Goal: Task Accomplishment & Management: Manage account settings

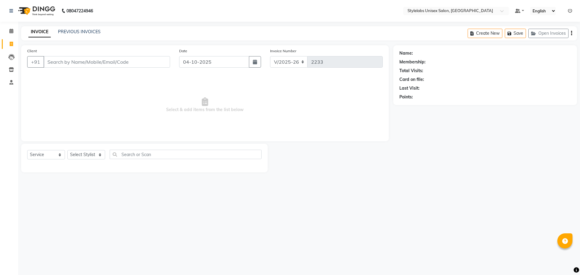
select select "6674"
select select "service"
select select "58901"
click at [67, 150] on select "Select Stylist Admin (stylelabs123) [PERSON_NAME] Chitra Manager Manager stylel…" at bounding box center [86, 154] width 38 height 9
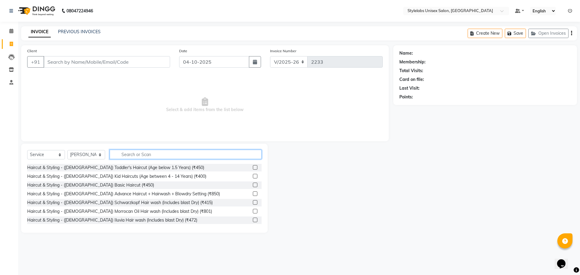
click at [153, 155] on input "text" at bounding box center [186, 154] width 152 height 9
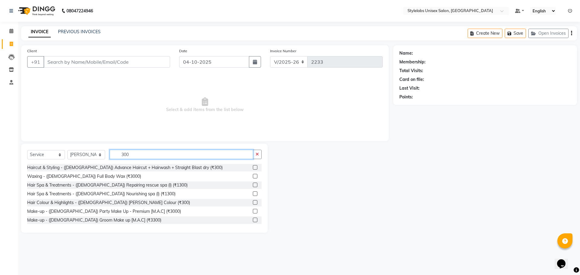
type input "300"
click at [253, 169] on label at bounding box center [255, 167] width 5 height 5
click at [253, 169] on input "checkbox" at bounding box center [255, 168] width 4 height 4
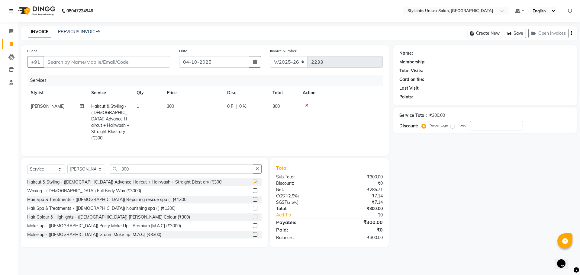
checkbox input "false"
click at [129, 168] on input "300" at bounding box center [181, 168] width 143 height 9
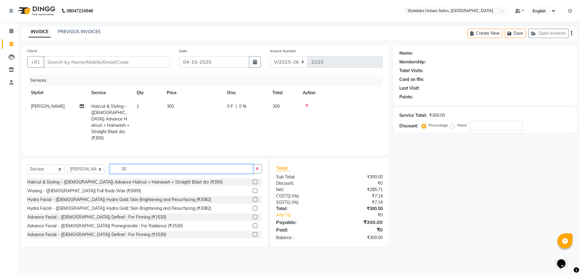
type input "3"
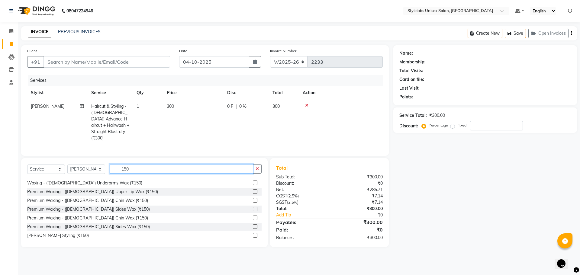
scroll to position [10, 0]
type input "150"
click at [253, 232] on label at bounding box center [255, 233] width 5 height 5
click at [253, 232] on input "checkbox" at bounding box center [255, 234] width 4 height 4
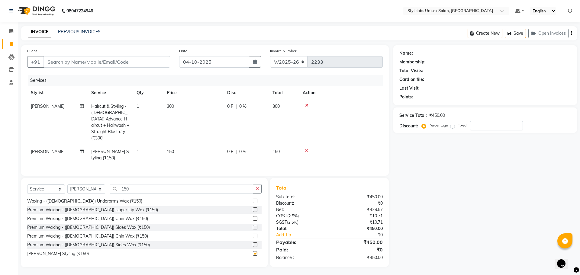
checkbox input "false"
click at [137, 187] on input "150" at bounding box center [181, 188] width 143 height 9
type input "1"
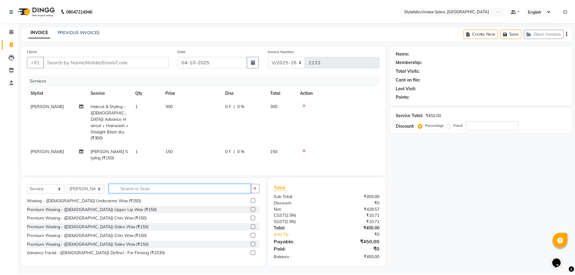
scroll to position [246, 0]
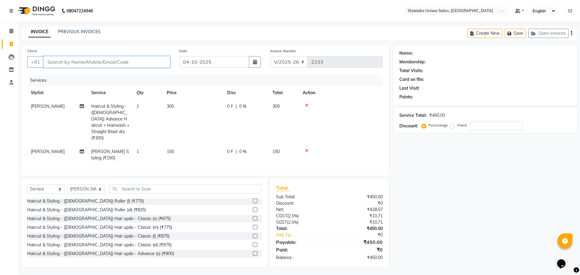
click at [135, 59] on input "Client" at bounding box center [106, 61] width 127 height 11
type input "9"
type input "0"
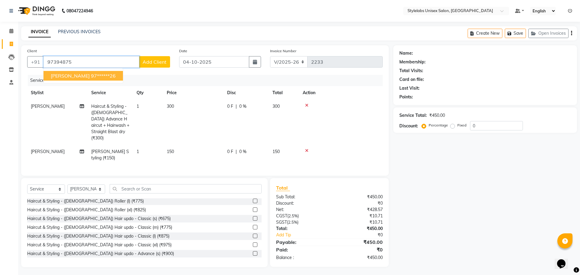
click at [91, 76] on ngb-highlight "97******26" at bounding box center [103, 76] width 25 height 6
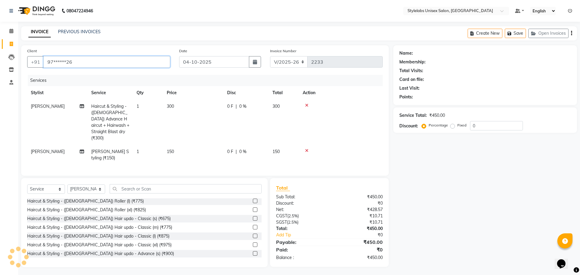
type input "97******26"
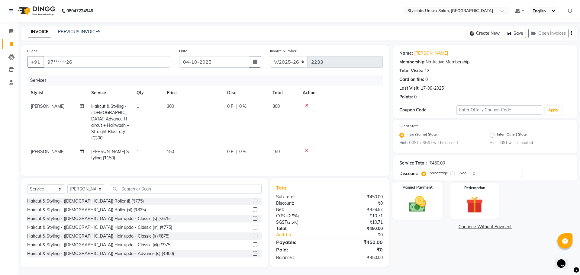
click at [412, 208] on img at bounding box center [417, 205] width 28 height 20
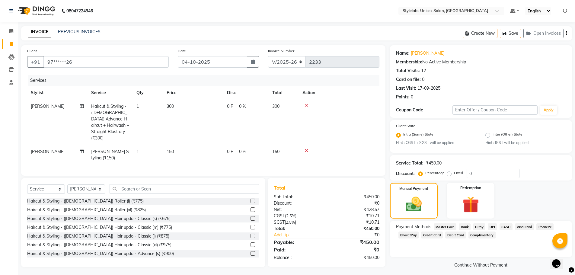
click at [493, 226] on span "UPI" at bounding box center [492, 227] width 9 height 7
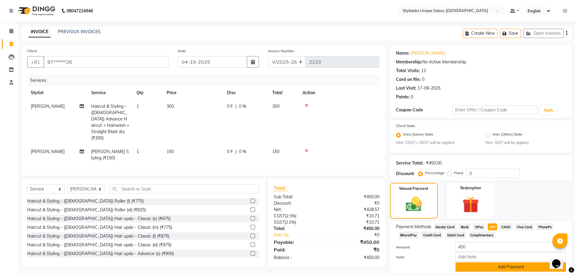
click at [479, 266] on button "Add Payment" at bounding box center [511, 266] width 111 height 9
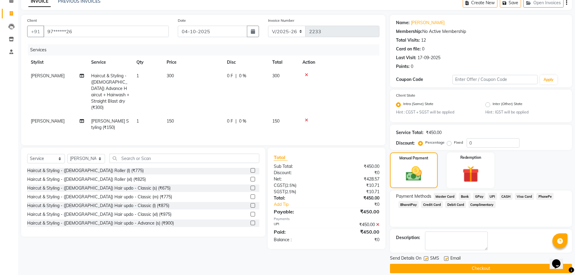
scroll to position [38, 0]
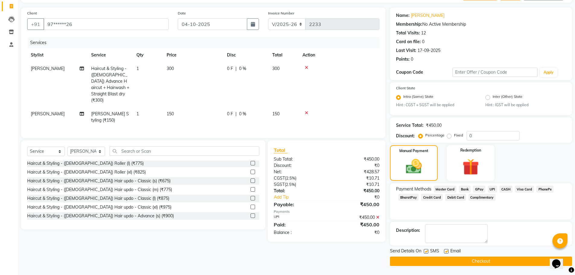
click at [477, 261] on button "Checkout" at bounding box center [481, 261] width 182 height 9
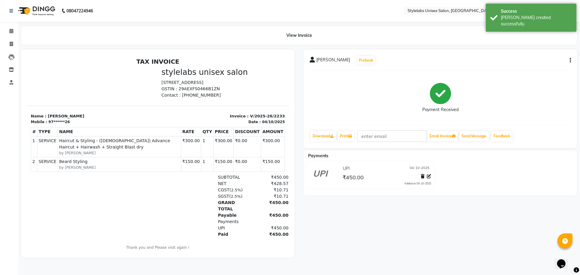
click at [482, 131] on div "Send Message" at bounding box center [474, 135] width 31 height 11
select select "service"
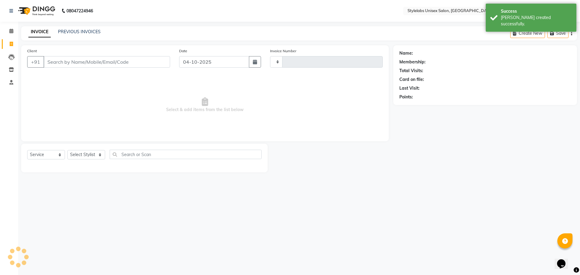
type input "2234"
select select "6674"
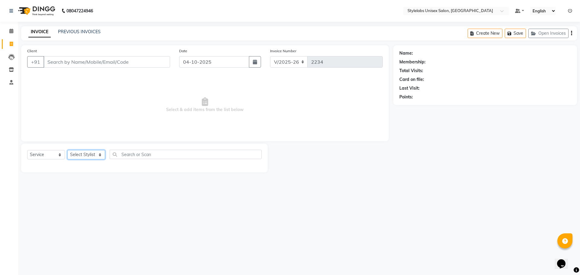
drag, startPoint x: 105, startPoint y: 156, endPoint x: 99, endPoint y: 156, distance: 5.1
click at [100, 156] on select "Select Stylist Admin (stylelabs123) [PERSON_NAME] Chitra Manager Manager stylel…" at bounding box center [86, 154] width 38 height 9
select select "93052"
click at [67, 150] on select "Select Stylist Admin (stylelabs123) [PERSON_NAME] Chitra Manager Manager stylel…" at bounding box center [86, 154] width 38 height 9
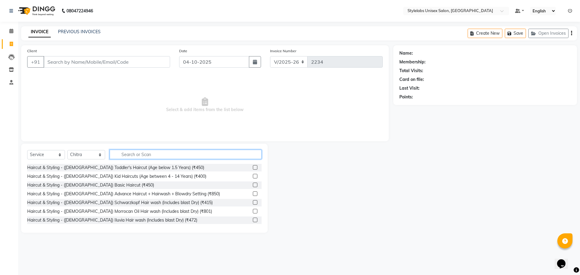
click at [137, 155] on input "text" at bounding box center [186, 154] width 152 height 9
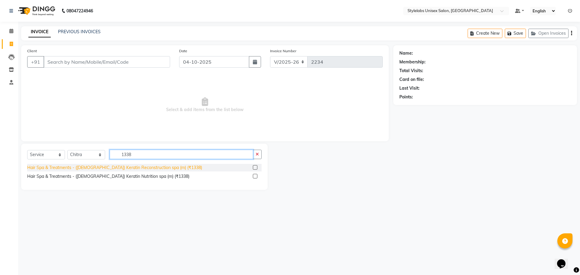
type input "1338"
click at [130, 169] on div "Hair Spa & Treatments - ([DEMOGRAPHIC_DATA]) Keratin Reconstruction spa (m) (₹1…" at bounding box center [114, 168] width 175 height 6
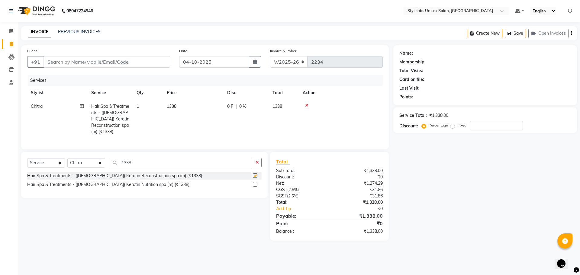
checkbox input "false"
click at [103, 65] on input "Client" at bounding box center [106, 61] width 127 height 11
type input "9"
type input "0"
click at [78, 58] on input "9740057" at bounding box center [91, 61] width 96 height 11
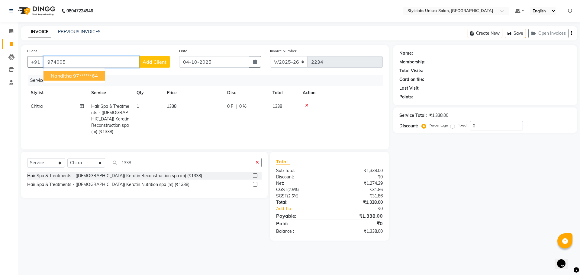
click at [75, 74] on ngb-highlight "97******64" at bounding box center [85, 76] width 25 height 6
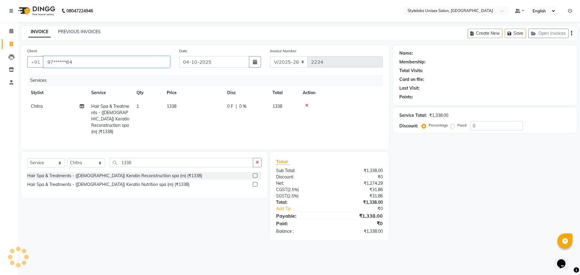
type input "97******64"
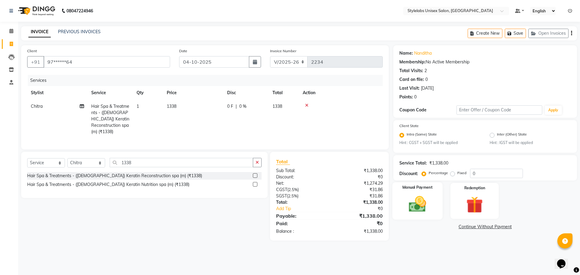
click at [418, 206] on img at bounding box center [417, 205] width 28 height 20
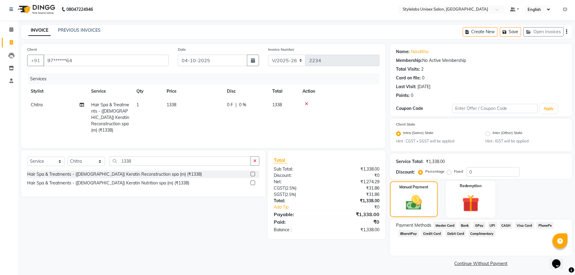
scroll to position [4, 0]
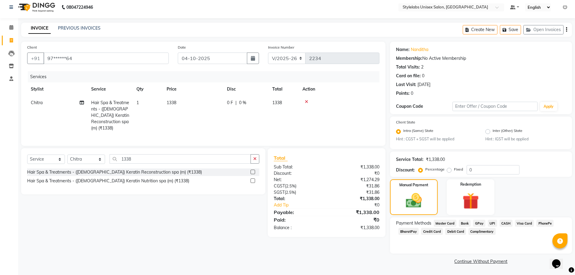
click at [492, 223] on span "UPI" at bounding box center [492, 223] width 9 height 7
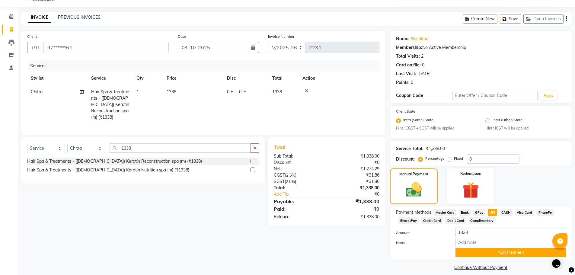
scroll to position [21, 0]
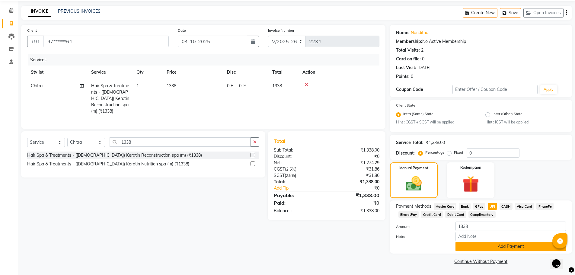
click at [503, 246] on button "Add Payment" at bounding box center [511, 246] width 111 height 9
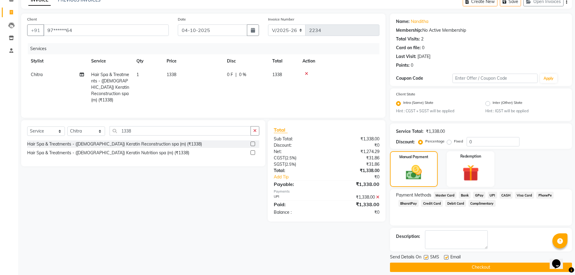
scroll to position [38, 0]
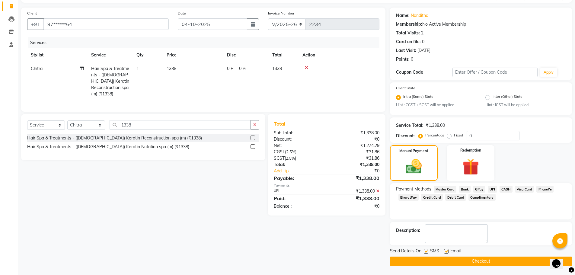
click at [492, 264] on button "Checkout" at bounding box center [481, 261] width 182 height 9
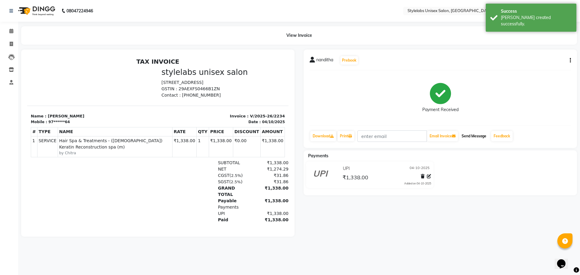
click at [483, 137] on button "Send Message" at bounding box center [474, 136] width 30 height 10
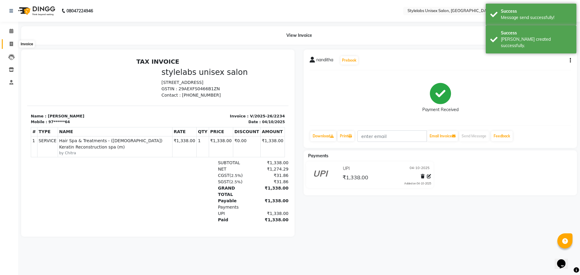
click at [14, 44] on span at bounding box center [11, 44] width 11 height 7
select select "service"
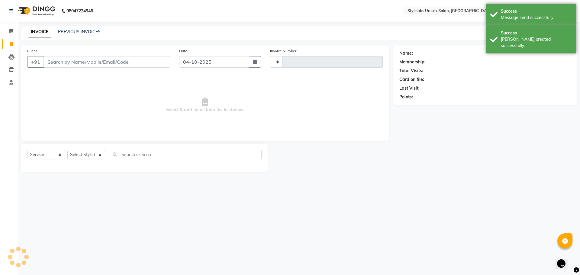
type input "2235"
select select "6674"
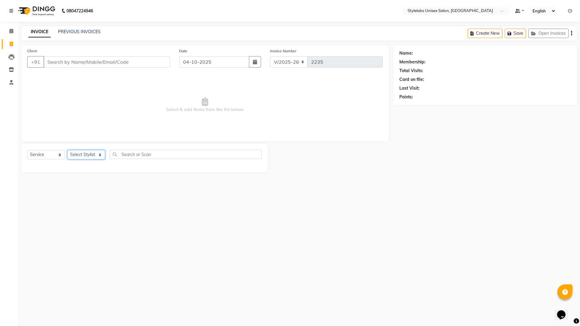
drag, startPoint x: 100, startPoint y: 155, endPoint x: 101, endPoint y: 158, distance: 3.4
click at [101, 157] on select "Select Stylist Admin (stylelabs123) [PERSON_NAME] Chitra Manager Manager stylel…" at bounding box center [86, 154] width 38 height 9
select select "82673"
click at [67, 150] on select "Select Stylist Admin (stylelabs123) [PERSON_NAME] Chitra Manager Manager stylel…" at bounding box center [86, 154] width 38 height 9
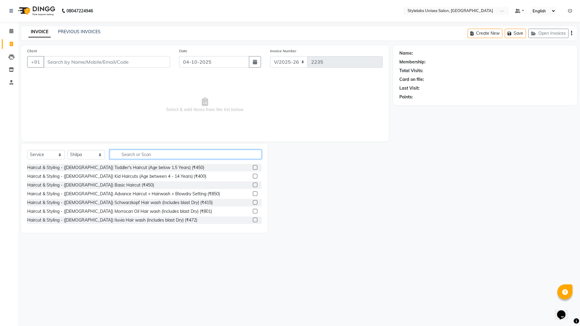
drag, startPoint x: 150, startPoint y: 153, endPoint x: 154, endPoint y: 154, distance: 3.5
click at [151, 153] on input "text" at bounding box center [186, 154] width 152 height 9
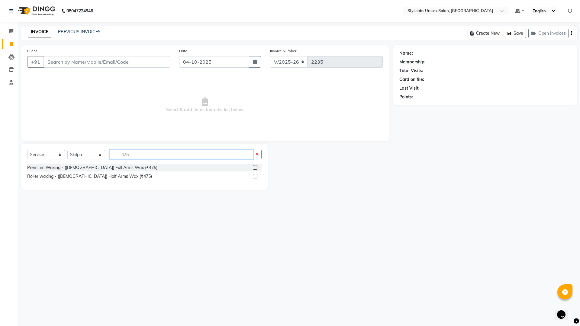
type input "475"
click at [257, 166] on label at bounding box center [255, 167] width 5 height 5
click at [257, 166] on input "checkbox" at bounding box center [255, 168] width 4 height 4
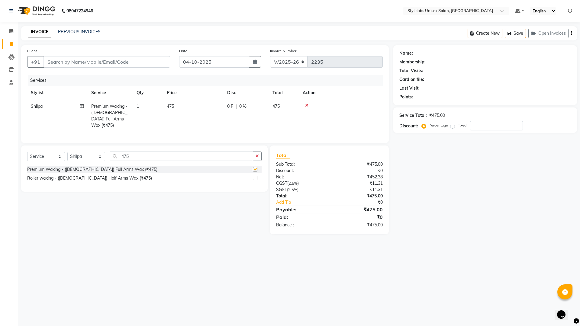
checkbox input "false"
click at [129, 152] on input "475" at bounding box center [181, 156] width 143 height 9
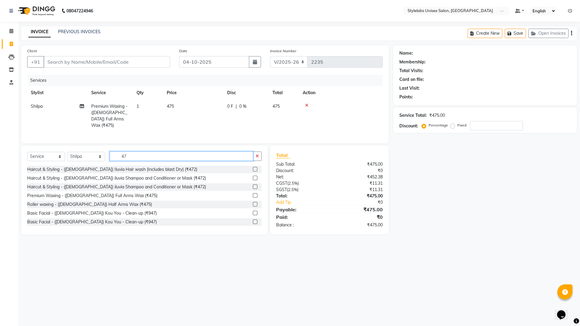
type input "4"
type input "250"
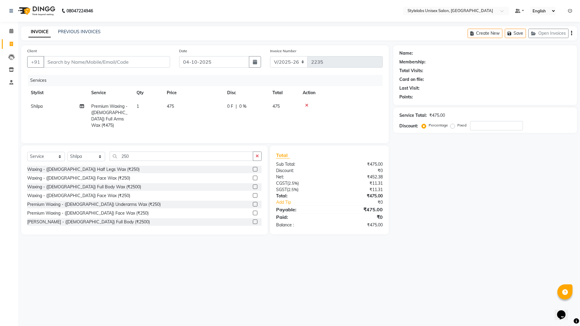
drag, startPoint x: 252, startPoint y: 202, endPoint x: 172, endPoint y: 192, distance: 79.7
click at [253, 202] on label at bounding box center [255, 204] width 5 height 5
click at [253, 203] on input "checkbox" at bounding box center [255, 205] width 4 height 4
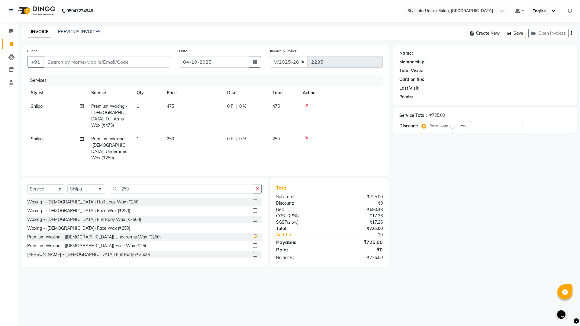
checkbox input "false"
click at [139, 184] on input "250" at bounding box center [181, 188] width 143 height 9
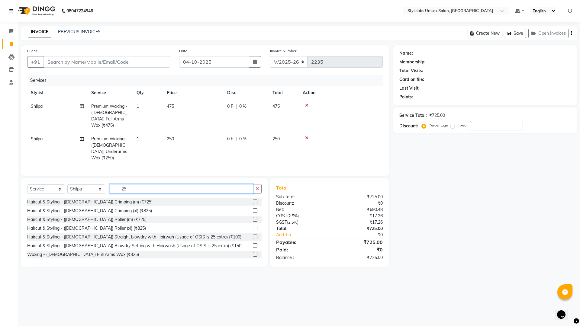
type input "2"
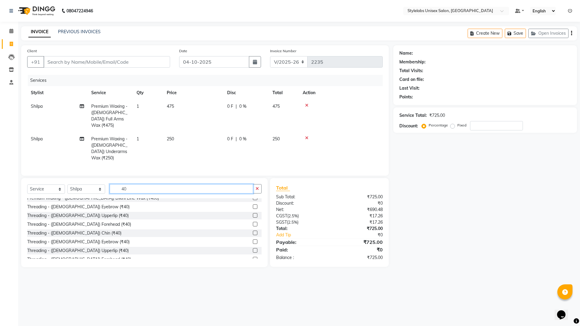
scroll to position [60, 0]
type input "40"
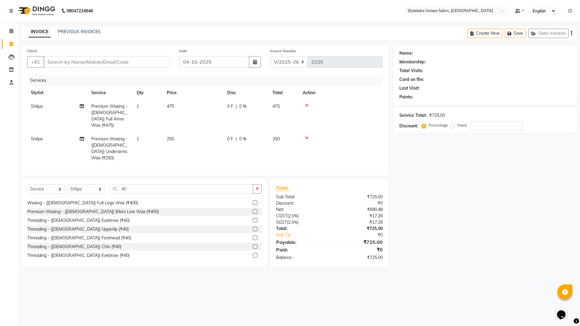
click at [253, 218] on label at bounding box center [255, 220] width 5 height 5
click at [253, 219] on input "checkbox" at bounding box center [255, 221] width 4 height 4
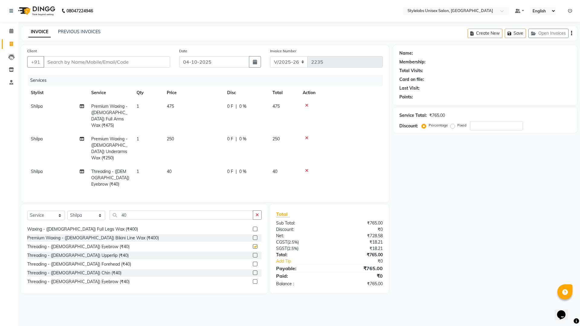
checkbox input "false"
click at [132, 59] on input "Client" at bounding box center [106, 61] width 127 height 11
type input "9"
type input "0"
click at [99, 75] on ngb-highlight "95******78" at bounding box center [86, 76] width 25 height 6
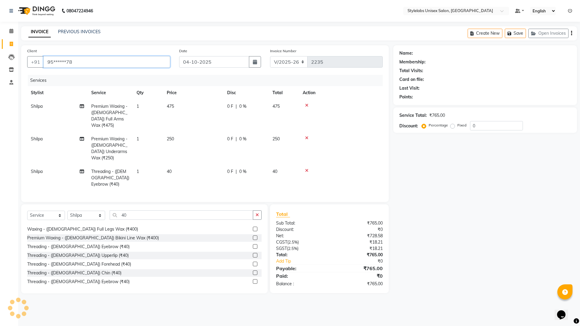
type input "95******78"
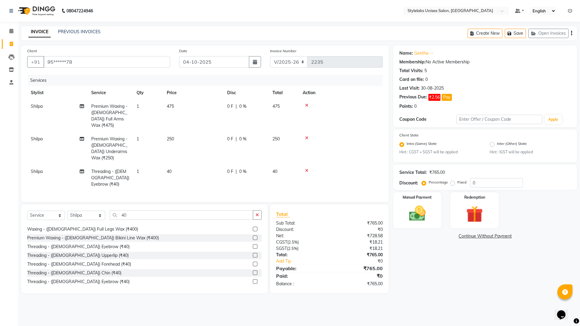
click at [308, 169] on icon at bounding box center [306, 171] width 3 height 4
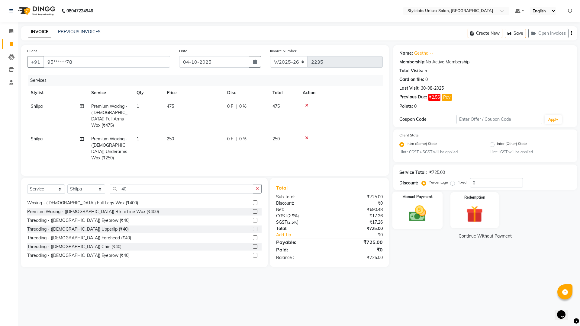
click at [418, 210] on img at bounding box center [417, 214] width 28 height 20
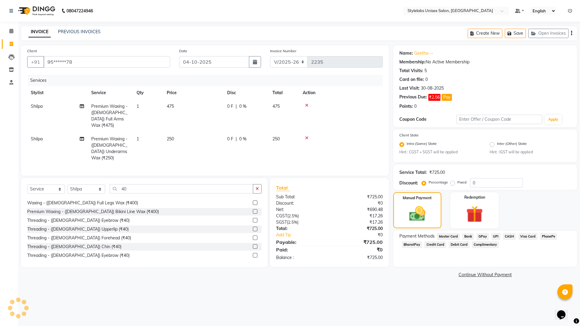
click at [494, 236] on span "UPI" at bounding box center [495, 236] width 9 height 7
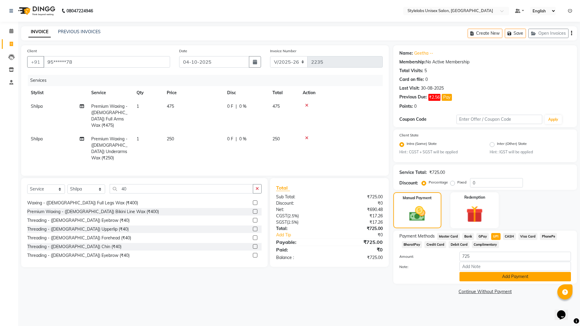
click at [481, 275] on button "Add Payment" at bounding box center [514, 276] width 111 height 9
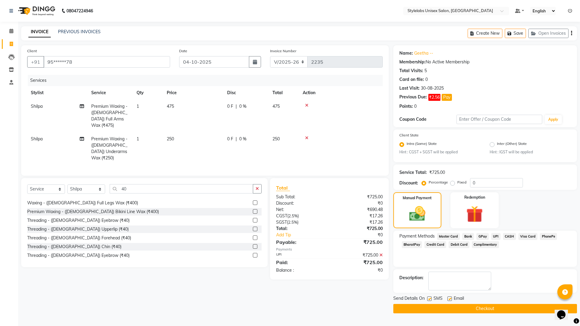
click at [507, 235] on span "CASH" at bounding box center [509, 236] width 13 height 7
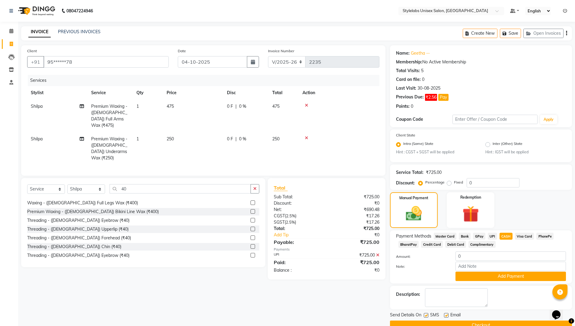
click at [475, 275] on button "Checkout" at bounding box center [481, 325] width 182 height 9
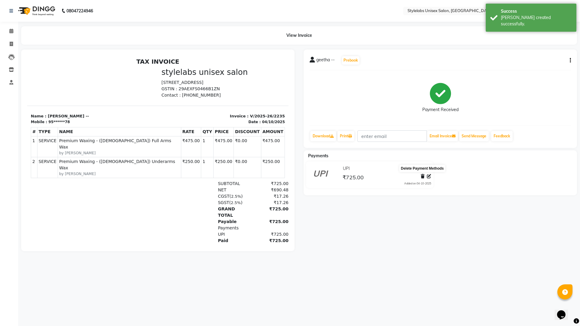
click at [423, 177] on icon at bounding box center [423, 176] width 4 height 4
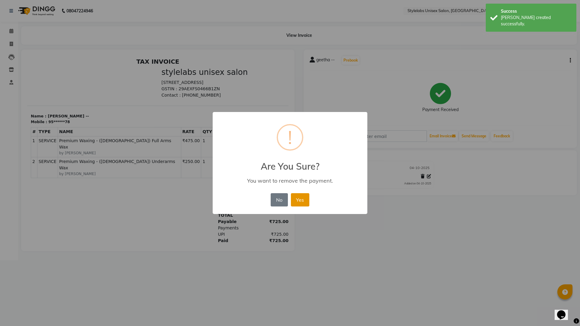
click at [295, 200] on button "Yes" at bounding box center [300, 199] width 18 height 13
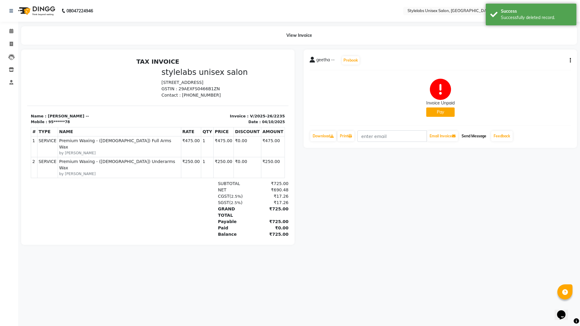
click at [477, 136] on button "Send Message" at bounding box center [474, 136] width 30 height 10
drag, startPoint x: 260, startPoint y: 207, endPoint x: 264, endPoint y: 206, distance: 3.4
click at [264, 225] on div "₹0.00" at bounding box center [269, 228] width 37 height 6
click at [340, 197] on div "geetha -- Prebook Invoice Unpaid Pay Download Print Email Invoice Send Message …" at bounding box center [440, 147] width 282 height 195
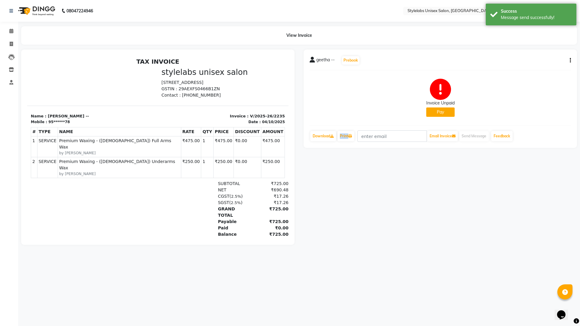
click at [340, 197] on div "geetha -- Prebook Invoice Unpaid Pay Download Print Email Invoice Send Message …" at bounding box center [440, 147] width 282 height 195
click at [9, 31] on icon at bounding box center [11, 31] width 4 height 5
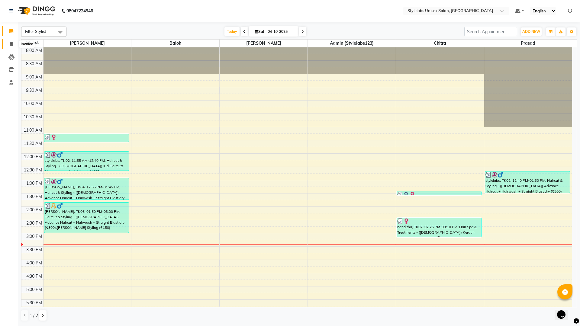
click at [14, 42] on span at bounding box center [11, 44] width 11 height 7
select select "6674"
select select "service"
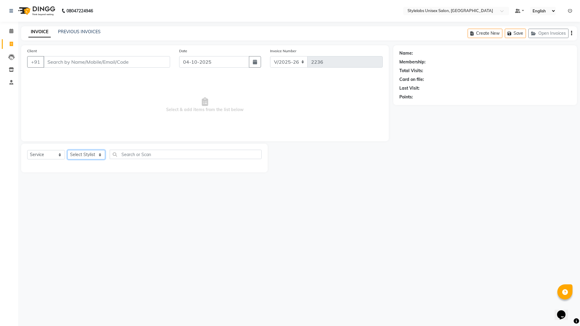
click at [101, 156] on select "Select Stylist Admin (stylelabs123) [PERSON_NAME] Chitra Manager Manager stylel…" at bounding box center [86, 154] width 38 height 9
select select "82673"
click at [67, 150] on select "Select Stylist Admin (stylelabs123) [PERSON_NAME] Chitra Manager Manager stylel…" at bounding box center [86, 154] width 38 height 9
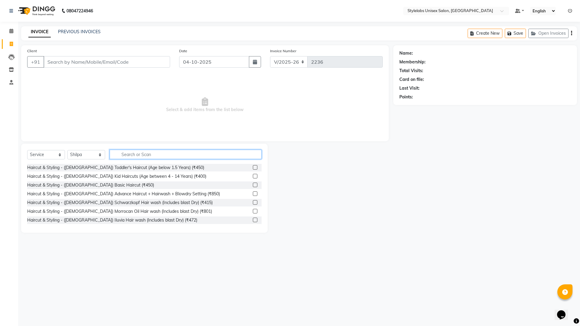
click at [155, 153] on input "text" at bounding box center [186, 154] width 152 height 9
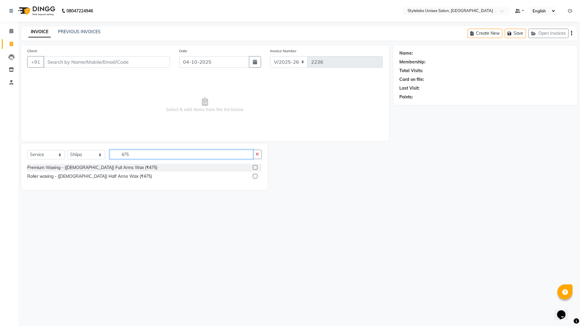
type input "475"
click at [253, 168] on label at bounding box center [255, 167] width 5 height 5
click at [253, 168] on input "checkbox" at bounding box center [255, 168] width 4 height 4
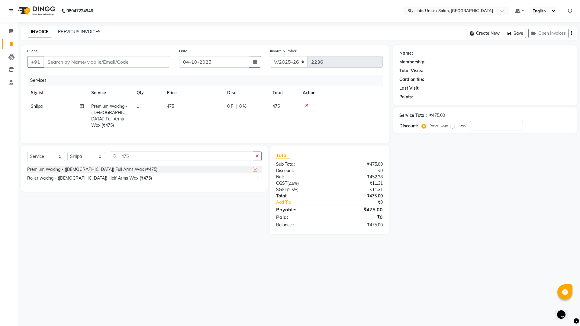
checkbox input "false"
click at [143, 157] on input "475" at bounding box center [181, 156] width 143 height 9
type input "4"
type input "525"
click at [254, 167] on label at bounding box center [255, 169] width 5 height 5
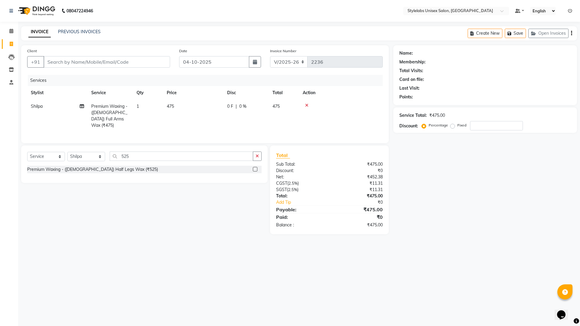
click at [254, 168] on input "checkbox" at bounding box center [255, 170] width 4 height 4
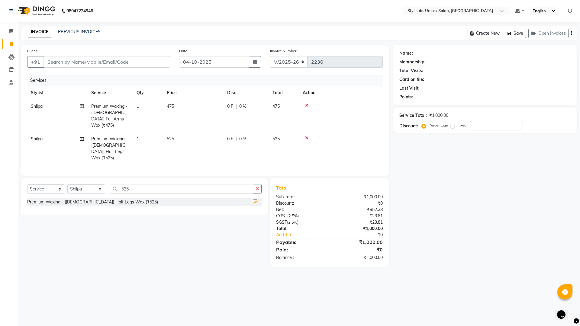
checkbox input "false"
click at [130, 184] on input "525" at bounding box center [181, 188] width 143 height 9
type input "5"
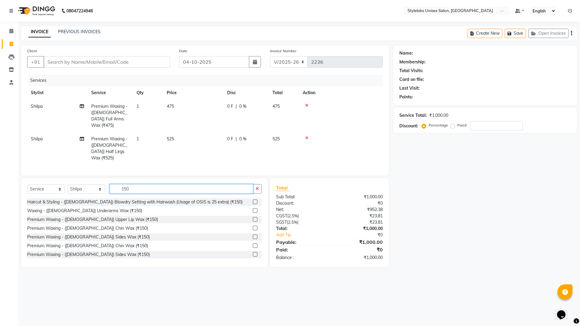
type input "150"
click at [253, 217] on label at bounding box center [255, 219] width 5 height 5
click at [253, 218] on input "checkbox" at bounding box center [255, 220] width 4 height 4
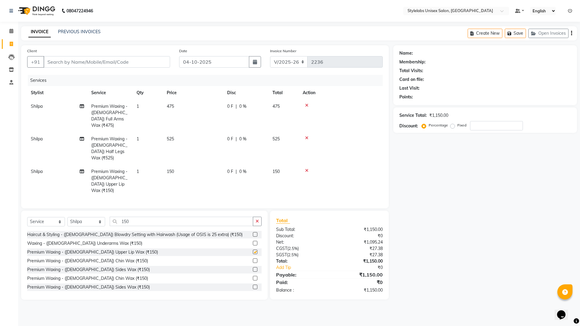
checkbox input "false"
click at [142, 217] on input "150" at bounding box center [181, 221] width 143 height 9
type input "1"
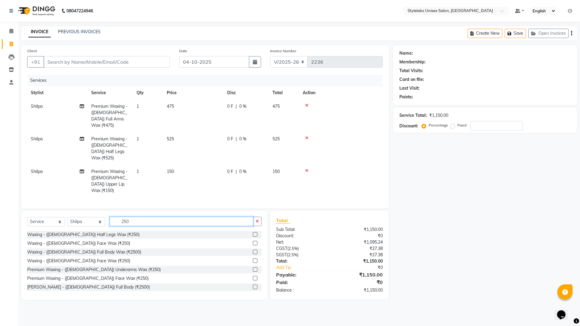
type input "250"
click at [253, 267] on label at bounding box center [255, 269] width 5 height 5
click at [253, 268] on input "checkbox" at bounding box center [255, 270] width 4 height 4
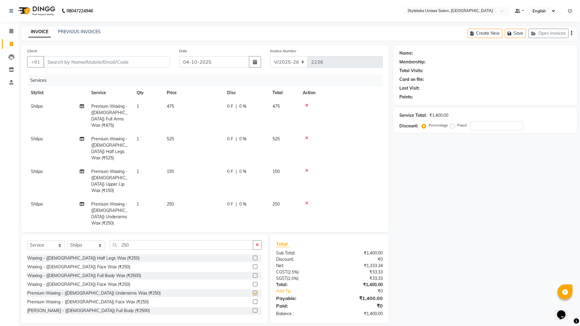
checkbox input "false"
click at [140, 240] on input "250" at bounding box center [181, 244] width 143 height 9
type input "2"
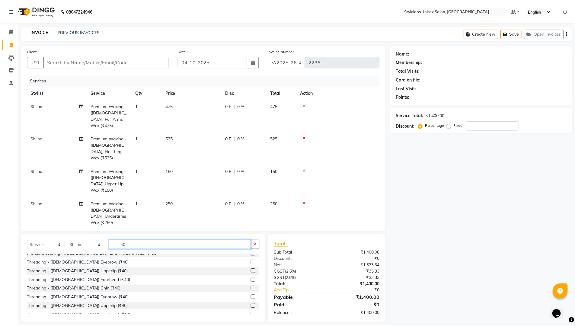
scroll to position [60, 0]
type input "40"
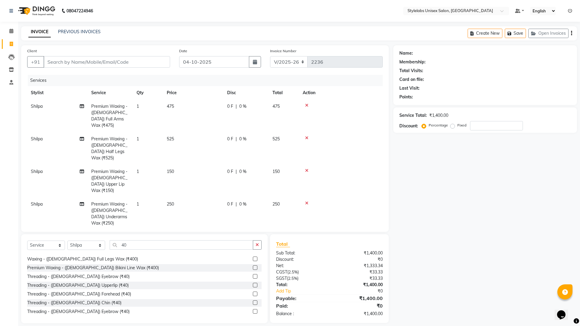
click at [253, 274] on label at bounding box center [255, 276] width 5 height 5
click at [253, 275] on input "checkbox" at bounding box center [255, 277] width 4 height 4
checkbox input "false"
drag, startPoint x: 100, startPoint y: 247, endPoint x: 98, endPoint y: 255, distance: 8.0
click at [100, 247] on select "Select Stylist Admin (stylelabs123) [PERSON_NAME] Chitra Manager Manager stylel…" at bounding box center [86, 245] width 38 height 9
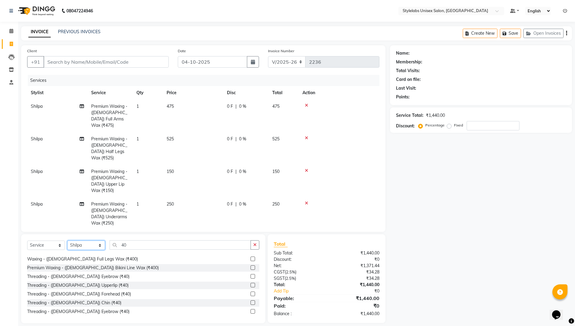
select select "93050"
click at [67, 241] on select "Select Stylist Admin (stylelabs123) [PERSON_NAME] Chitra Manager Manager stylel…" at bounding box center [86, 245] width 38 height 9
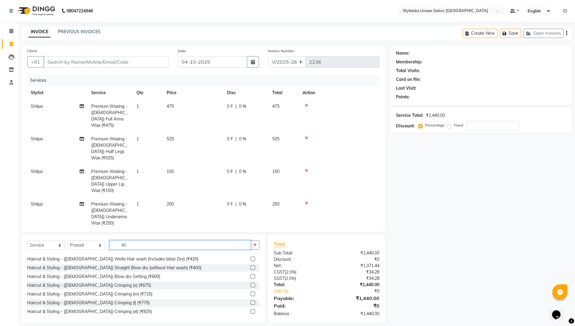
click at [128, 248] on input "40" at bounding box center [180, 244] width 141 height 9
type input "4"
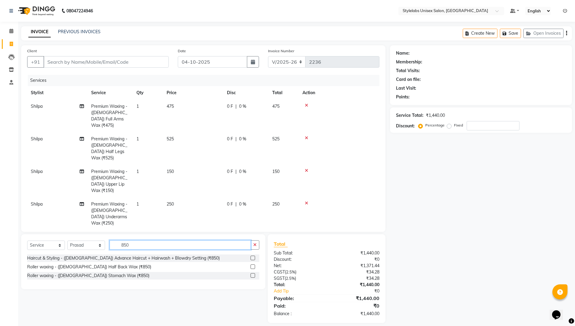
type input "850"
click at [252, 257] on label at bounding box center [253, 258] width 5 height 5
click at [252, 257] on input "checkbox" at bounding box center [253, 258] width 4 height 4
checkbox input "false"
click at [146, 65] on input "Client" at bounding box center [105, 61] width 125 height 11
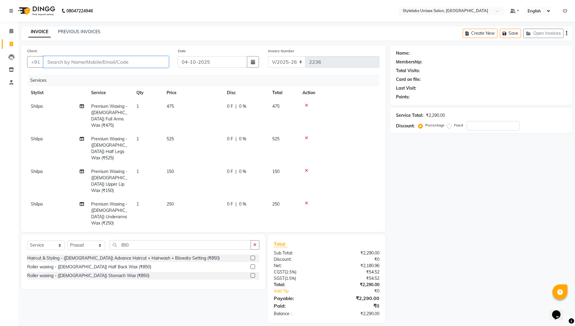
type input "9"
type input "0"
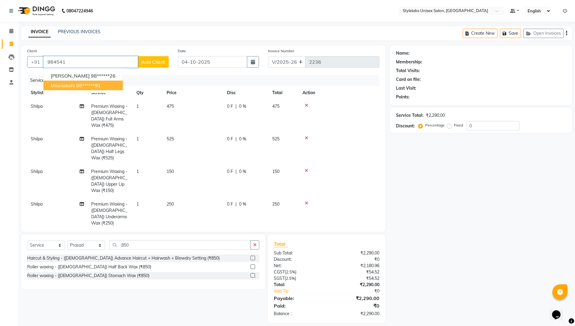
click at [92, 83] on ngb-highlight "98******91" at bounding box center [88, 85] width 25 height 6
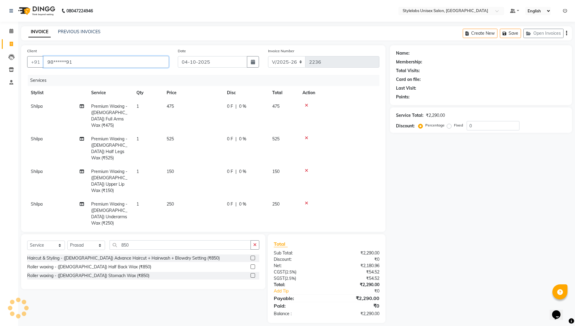
type input "98******91"
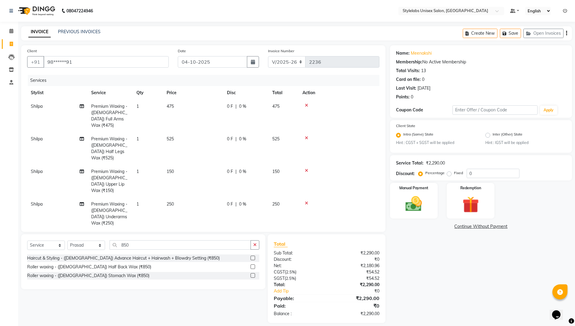
click at [247, 136] on div "0 F | 0 %" at bounding box center [246, 139] width 38 height 6
select select "82673"
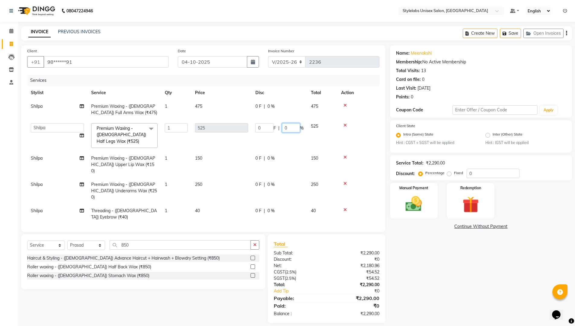
click at [291, 127] on input "0" at bounding box center [291, 127] width 18 height 9
type input "5"
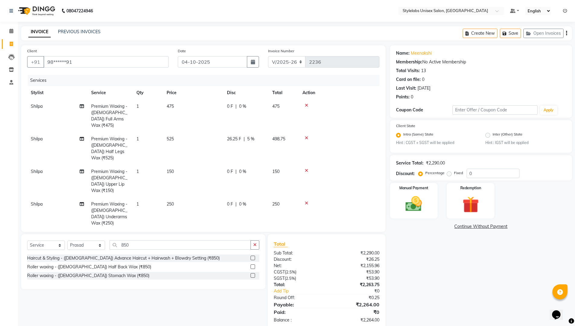
click at [232, 177] on tbody "Shilpa Premium Waxing - ([DEMOGRAPHIC_DATA]) Full Arms Wax (₹475) 1 475 0 F | 0…" at bounding box center [203, 201] width 352 height 202
click at [305, 132] on td at bounding box center [339, 148] width 81 height 33
click at [306, 136] on icon at bounding box center [306, 138] width 3 height 4
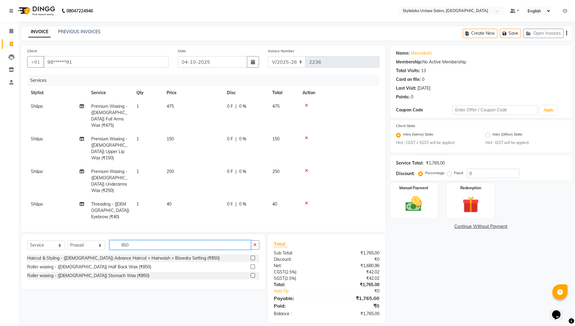
click at [135, 242] on input "850" at bounding box center [180, 244] width 141 height 9
type input "8"
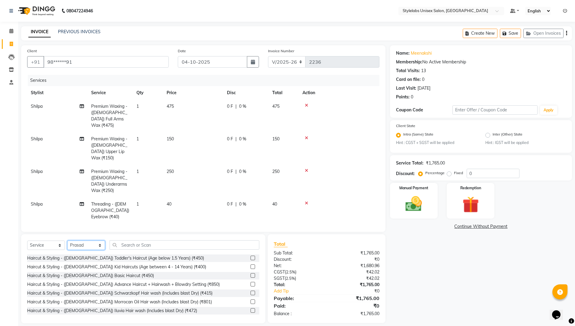
click at [100, 247] on select "Select Stylist Admin (stylelabs123) [PERSON_NAME] Chitra Manager Manager stylel…" at bounding box center [86, 245] width 38 height 9
select select "82673"
click at [67, 241] on select "Select Stylist Admin (stylelabs123) [PERSON_NAME] Chitra Manager Manager stylel…" at bounding box center [86, 245] width 38 height 9
click at [154, 247] on input "text" at bounding box center [185, 244] width 150 height 9
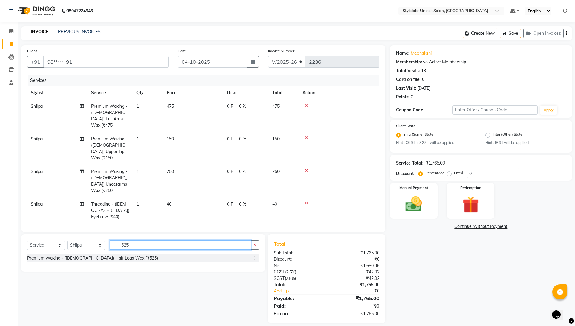
type input "525"
click at [252, 259] on label at bounding box center [253, 258] width 5 height 5
click at [252, 259] on input "checkbox" at bounding box center [253, 258] width 4 height 4
checkbox input "false"
click at [307, 136] on icon at bounding box center [306, 138] width 3 height 4
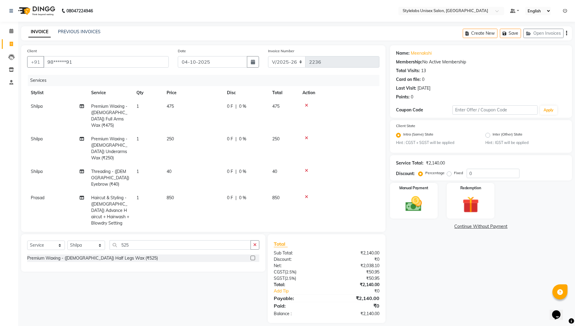
click at [307, 169] on icon at bounding box center [306, 171] width 3 height 4
click at [413, 205] on img at bounding box center [414, 205] width 28 height 20
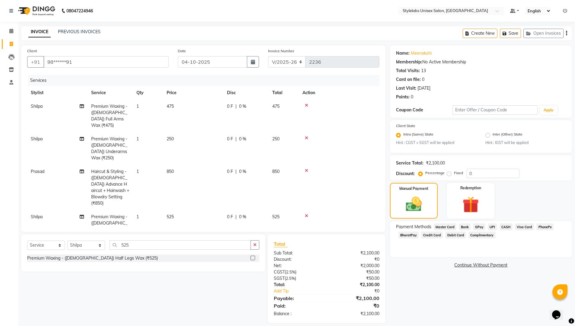
click at [493, 227] on span "UPI" at bounding box center [492, 227] width 9 height 7
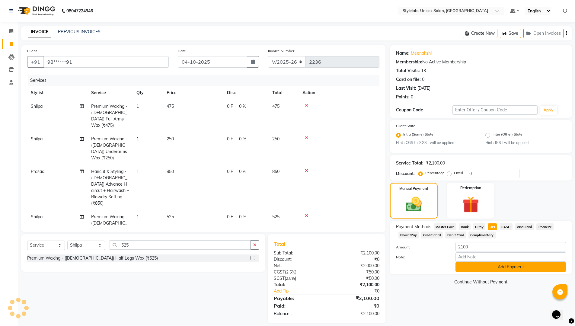
click at [477, 269] on button "Add Payment" at bounding box center [511, 266] width 111 height 9
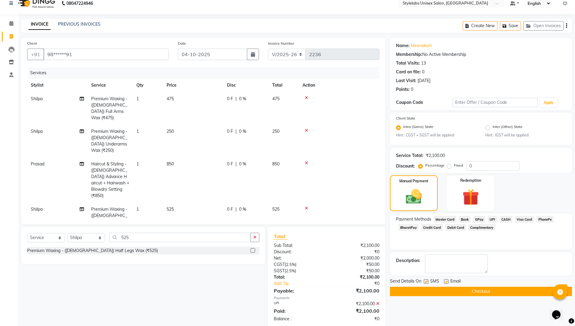
scroll to position [15, 0]
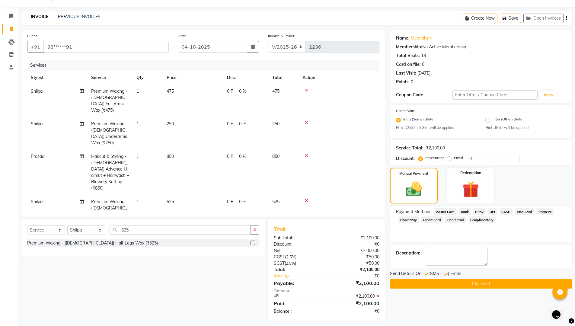
click at [427, 275] on button "Checkout" at bounding box center [481, 283] width 182 height 9
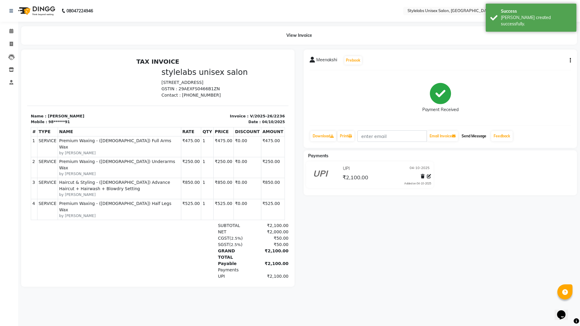
click at [472, 134] on button "Send Message" at bounding box center [474, 136] width 30 height 10
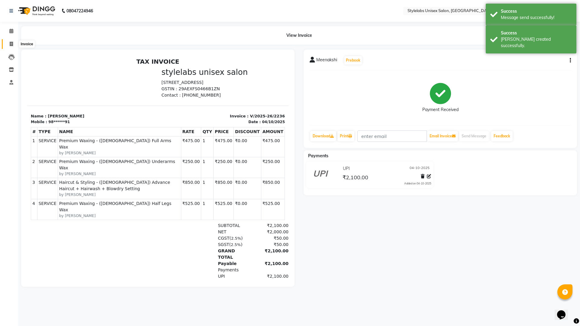
click at [10, 46] on icon at bounding box center [11, 44] width 3 height 5
select select "service"
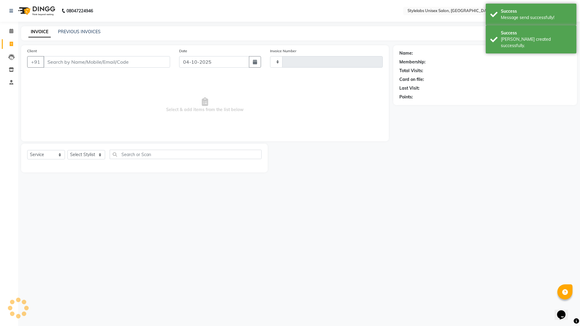
type input "2237"
select select "6674"
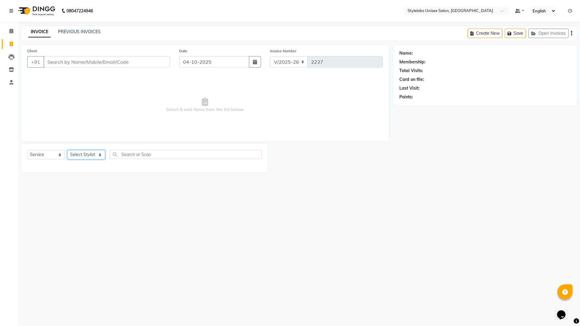
click at [100, 155] on select "Select Stylist Admin (stylelabs123) [PERSON_NAME] Chitra Manager Manager stylel…" at bounding box center [86, 154] width 38 height 9
select select "58901"
click at [67, 150] on select "Select Stylist Admin (stylelabs123) [PERSON_NAME] Chitra Manager Manager stylel…" at bounding box center [86, 154] width 38 height 9
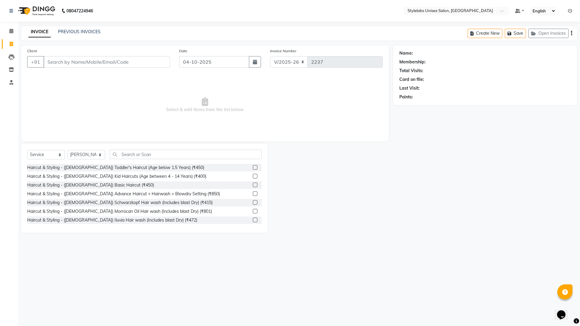
click at [197, 149] on div "Select Service Product Membership Package Voucher Prepaid Gift Card Select Styl…" at bounding box center [144, 188] width 246 height 89
click at [218, 158] on input "text" at bounding box center [186, 154] width 152 height 9
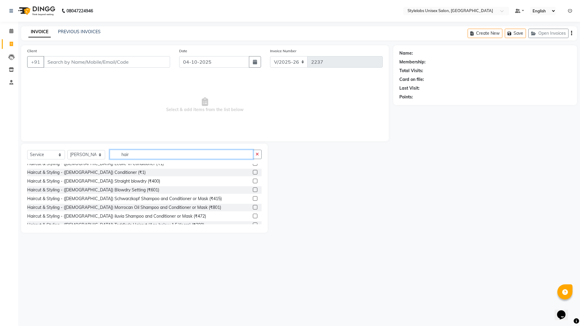
scroll to position [378, 0]
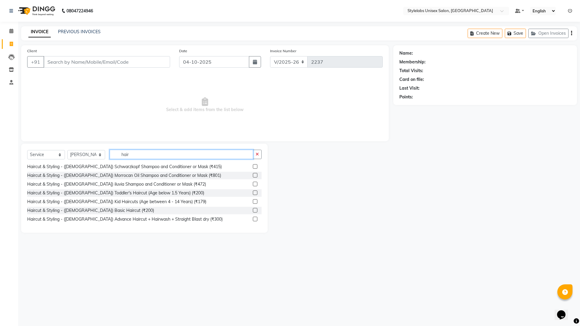
type input "hair"
click at [253, 219] on label at bounding box center [255, 219] width 5 height 5
click at [253, 219] on input "checkbox" at bounding box center [255, 219] width 4 height 4
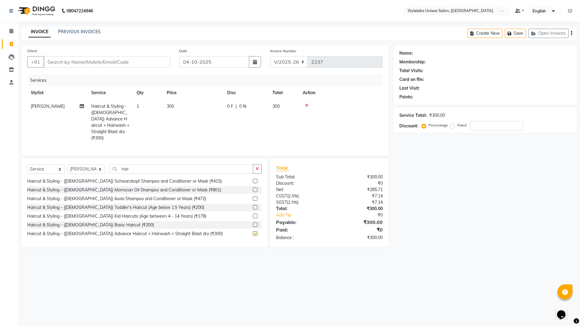
click at [249, 236] on div "Haircut & Styling - ([DEMOGRAPHIC_DATA]) Toddler's Haircut (Age below 1.5 Years…" at bounding box center [144, 209] width 234 height 60
click at [253, 233] on label at bounding box center [255, 233] width 5 height 5
click at [253, 233] on input "checkbox" at bounding box center [255, 234] width 4 height 4
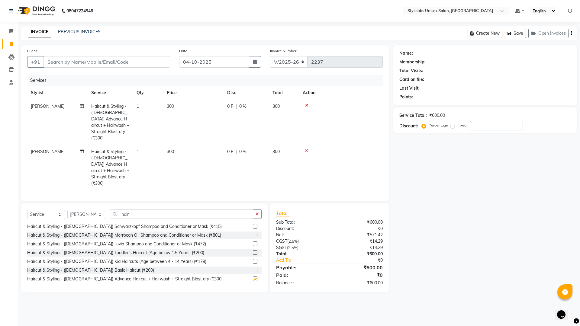
checkbox input "false"
click at [90, 63] on input "Client" at bounding box center [106, 61] width 127 height 11
type input "9"
type input "0"
click at [96, 77] on ngb-highlight "96******30" at bounding box center [92, 76] width 25 height 6
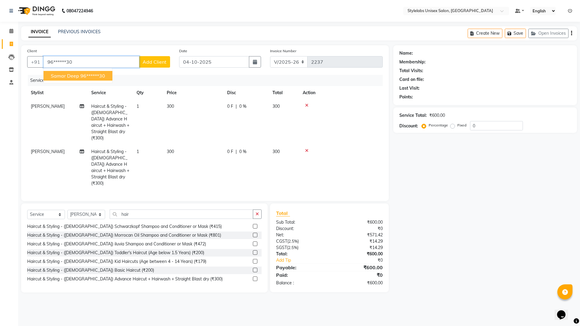
type input "96******30"
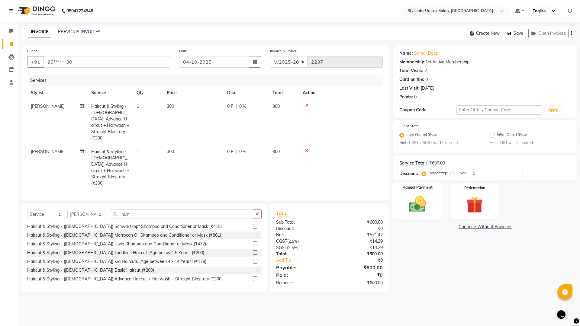
drag, startPoint x: 423, startPoint y: 206, endPoint x: 427, endPoint y: 198, distance: 9.3
click at [423, 205] on img at bounding box center [417, 205] width 28 height 20
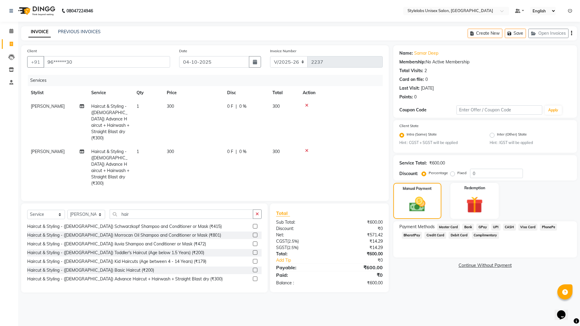
click at [495, 227] on span "UPI" at bounding box center [495, 227] width 9 height 7
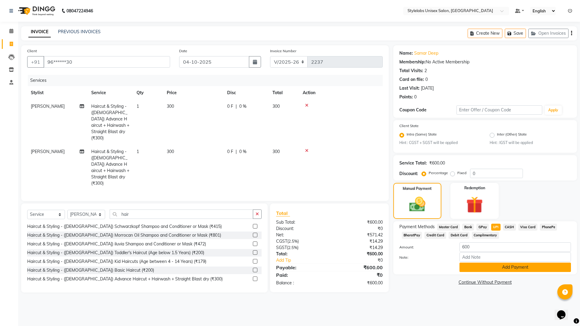
click at [497, 267] on button "Add Payment" at bounding box center [514, 267] width 111 height 9
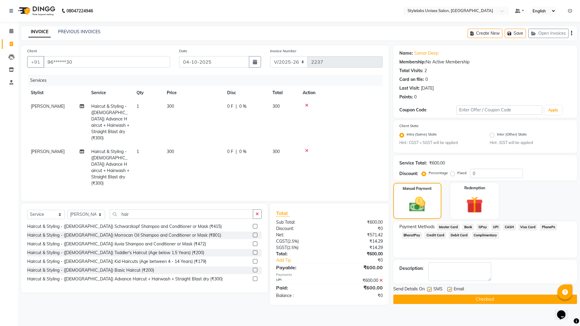
click at [491, 275] on button "Checkout" at bounding box center [485, 299] width 184 height 9
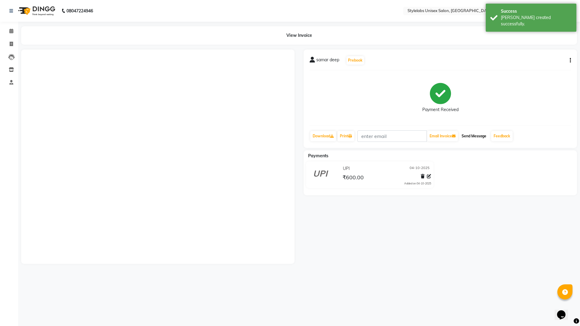
click at [472, 134] on button "Send Message" at bounding box center [474, 136] width 30 height 10
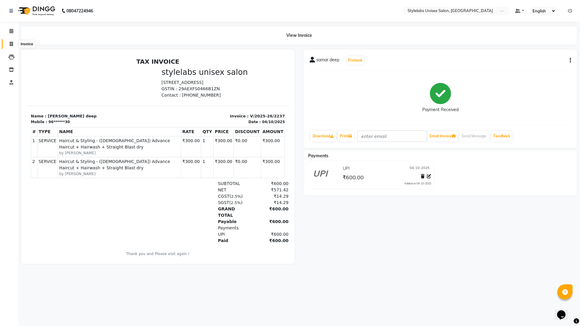
click at [10, 43] on icon at bounding box center [11, 44] width 3 height 5
select select "service"
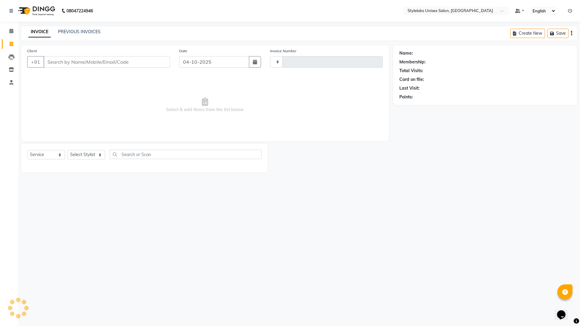
type input "2238"
select select "6674"
click at [81, 29] on link "PREVIOUS INVOICES" at bounding box center [79, 31] width 43 height 5
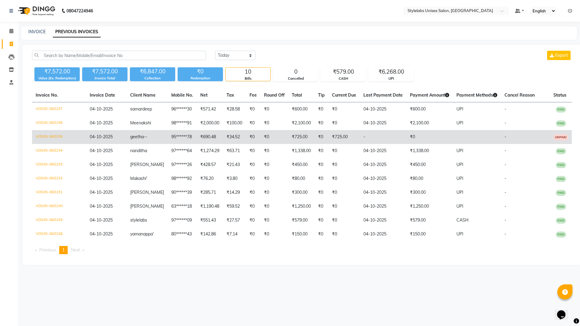
click at [297, 138] on td "₹725.00" at bounding box center [301, 137] width 26 height 14
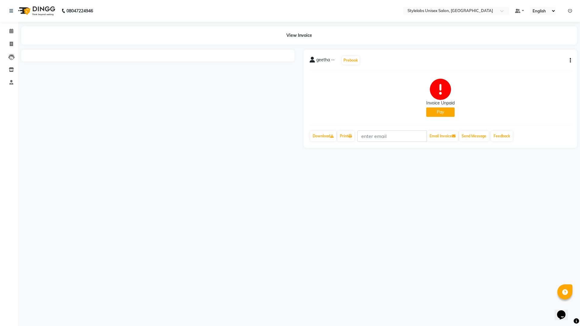
click at [570, 60] on icon "button" at bounding box center [570, 60] width 1 height 0
click at [542, 71] on div "Edit Invoice" at bounding box center [540, 72] width 41 height 8
select select "service"
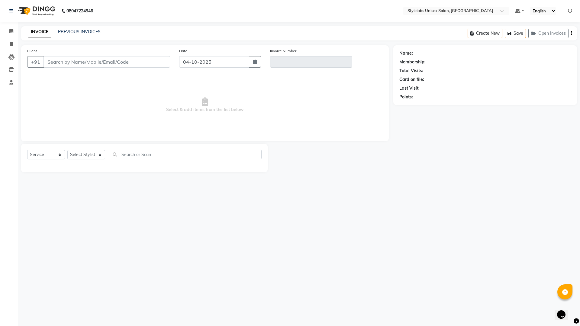
type input "95******78"
type input "V/2025-26/2235"
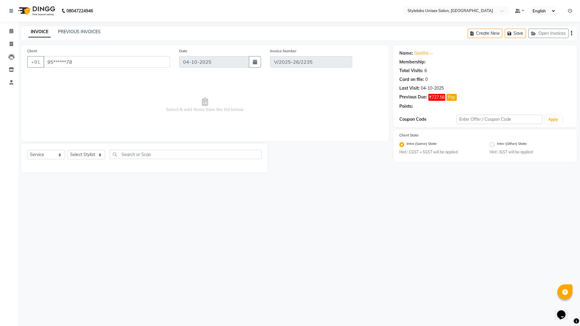
select select "select"
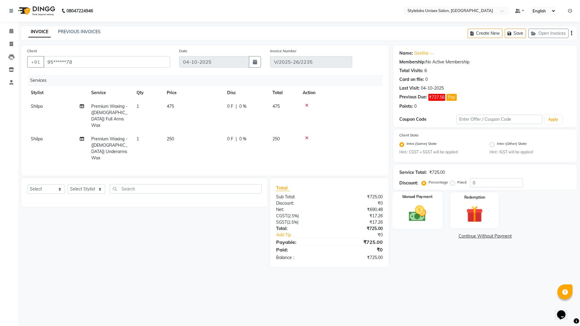
click at [419, 214] on img at bounding box center [417, 214] width 28 height 20
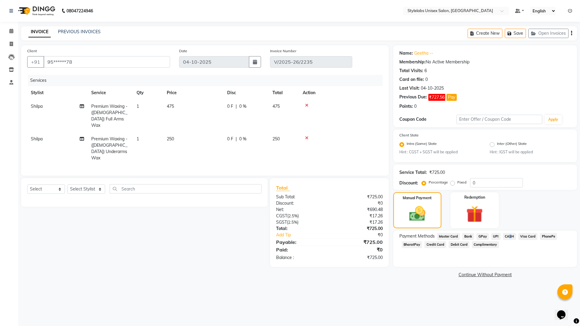
click at [508, 239] on span "CASH" at bounding box center [509, 236] width 13 height 7
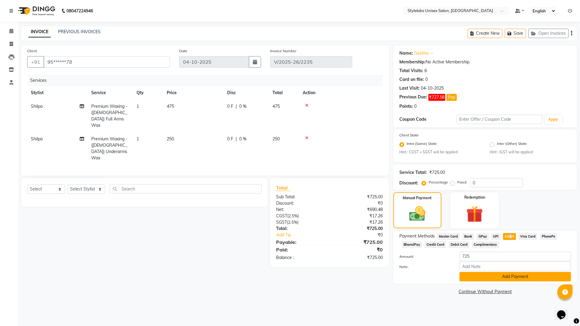
click at [509, 280] on button "Add Payment" at bounding box center [514, 276] width 111 height 9
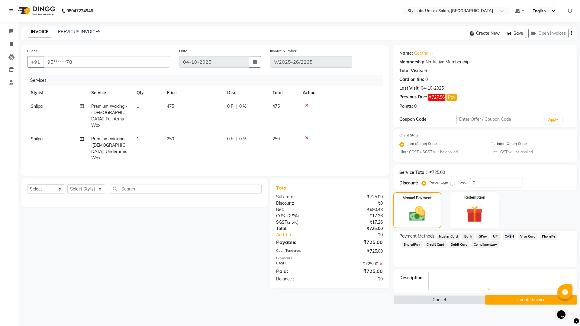
click at [511, 302] on button "Update Invoice" at bounding box center [531, 299] width 92 height 9
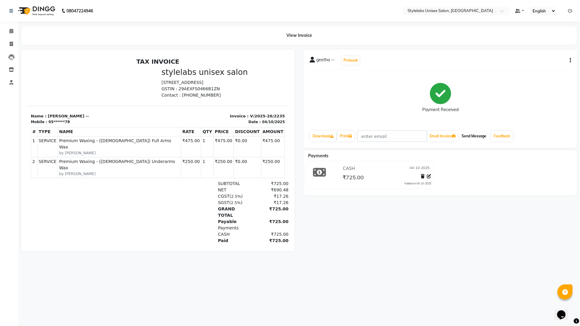
click at [481, 137] on button "Send Message" at bounding box center [474, 136] width 30 height 10
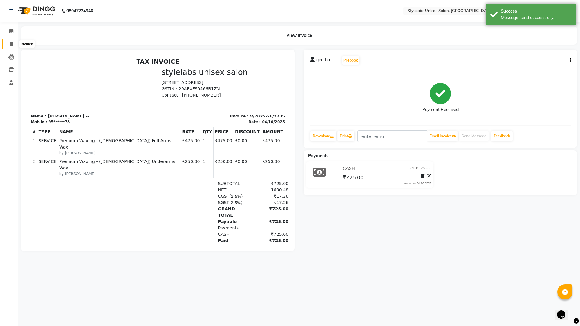
click at [10, 44] on icon at bounding box center [11, 44] width 3 height 5
select select "service"
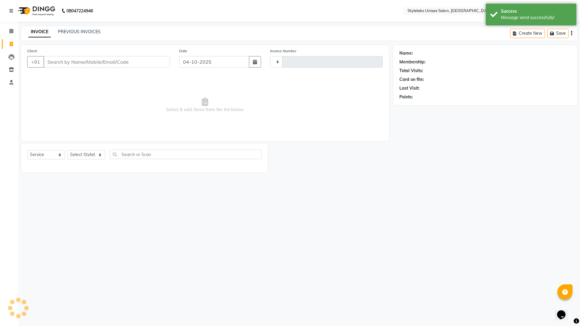
type input "2238"
select select "6674"
drag, startPoint x: 81, startPoint y: 36, endPoint x: 80, endPoint y: 71, distance: 35.0
click at [81, 36] on div "INVOICE PREVIOUS INVOICES Create New Save Open Invoices" at bounding box center [299, 33] width 556 height 14
click at [78, 32] on link "PREVIOUS INVOICES" at bounding box center [79, 31] width 43 height 5
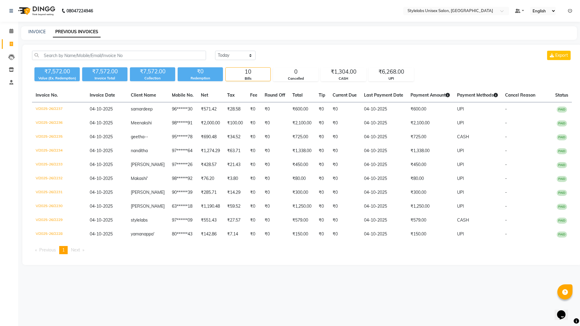
click at [35, 28] on div "INVOICE PREVIOUS INVOICES" at bounding box center [299, 33] width 556 height 14
click at [36, 32] on link "INVOICE" at bounding box center [36, 31] width 17 height 5
select select "6674"
select select "service"
